Goal: Task Accomplishment & Management: Complete application form

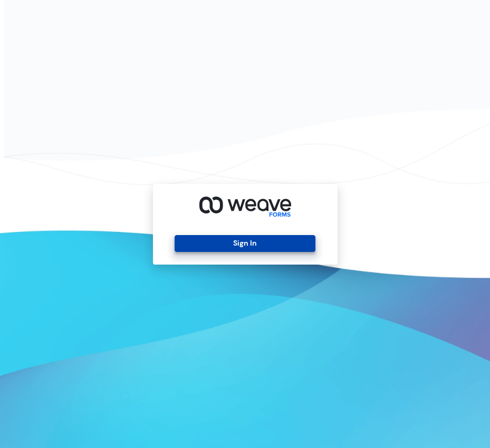
click at [213, 247] on button "Sign In" at bounding box center [245, 243] width 141 height 17
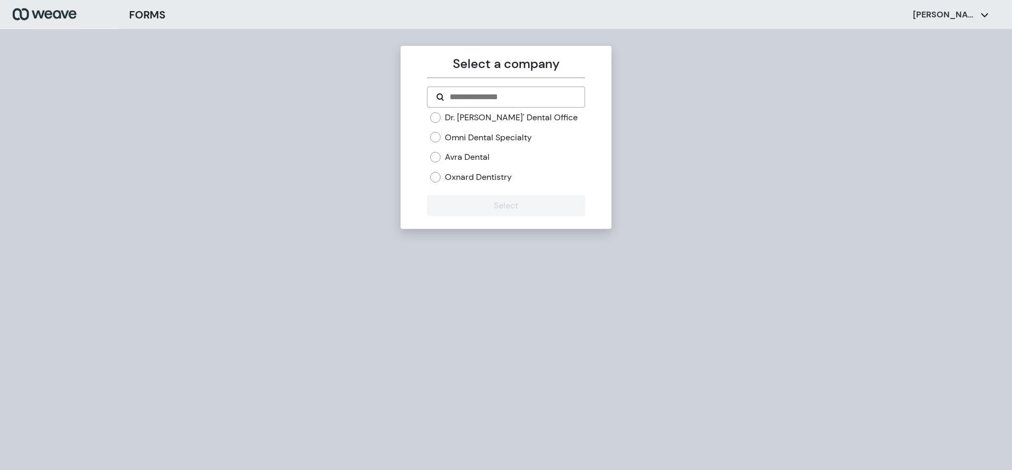
click at [451, 177] on label "Oxnard Dentistry" at bounding box center [478, 177] width 67 height 12
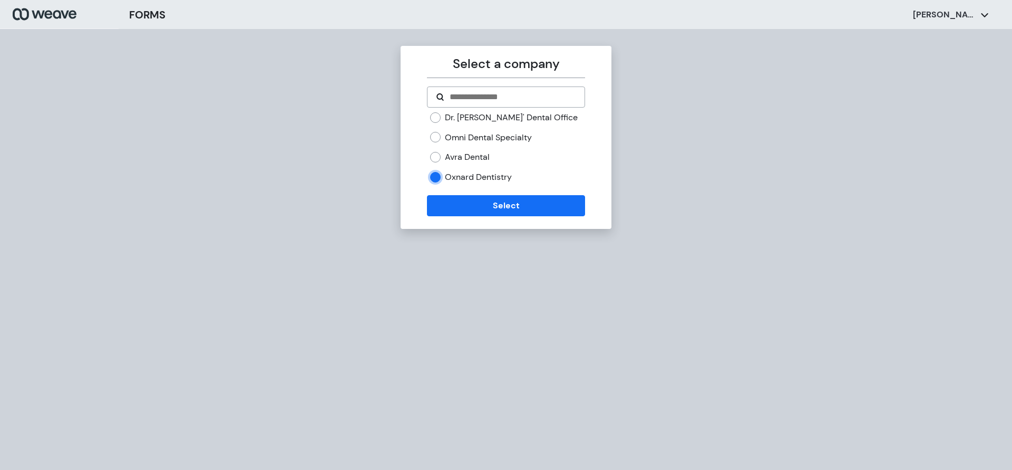
click at [457, 186] on div "Dr. Jay Ross' Dental Office Omni Dental Specialty Avra Dental Oxnard Dentistry" at bounding box center [506, 151] width 158 height 79
click at [464, 204] on button "Select" at bounding box center [506, 205] width 158 height 21
